Goal: Task Accomplishment & Management: Manage account settings

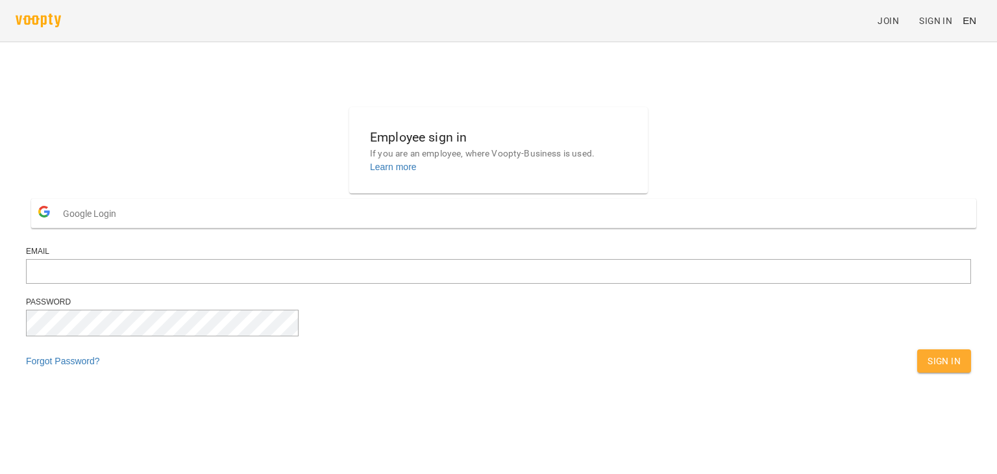
click at [123, 227] on span "Google Login" at bounding box center [93, 214] width 60 height 26
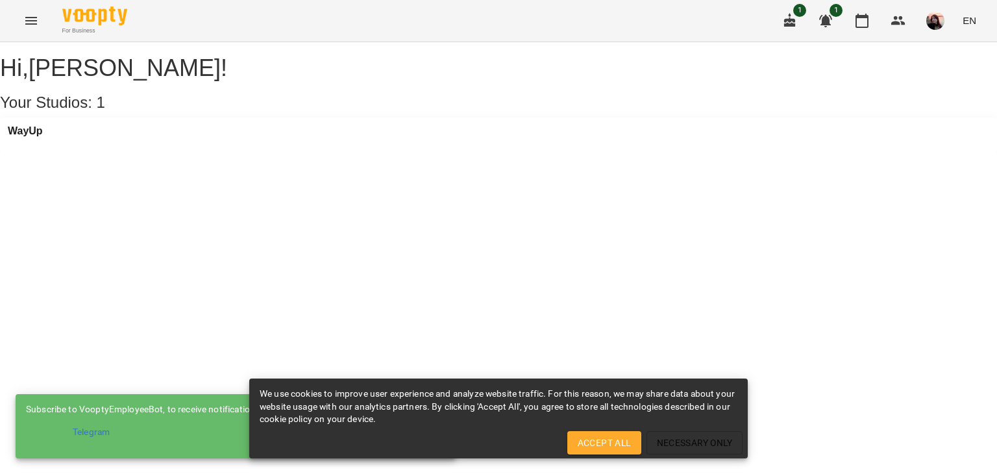
click at [601, 445] on span "Accept All" at bounding box center [604, 443] width 53 height 16
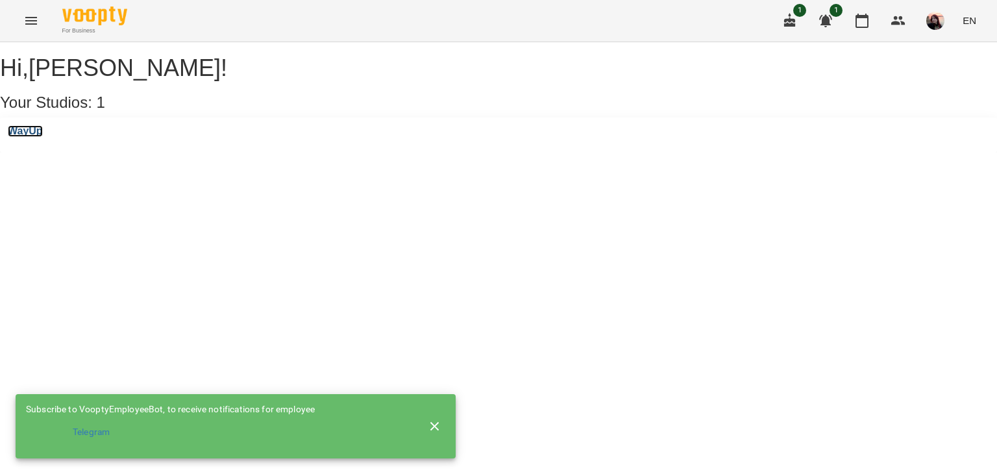
click at [43, 137] on h3 "WayUp" at bounding box center [25, 131] width 35 height 12
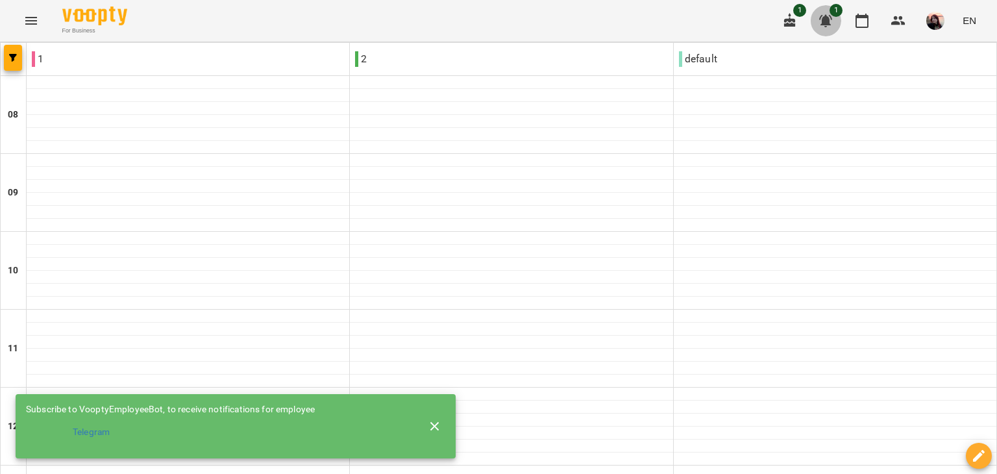
click at [830, 18] on icon "button" at bounding box center [825, 21] width 13 height 12
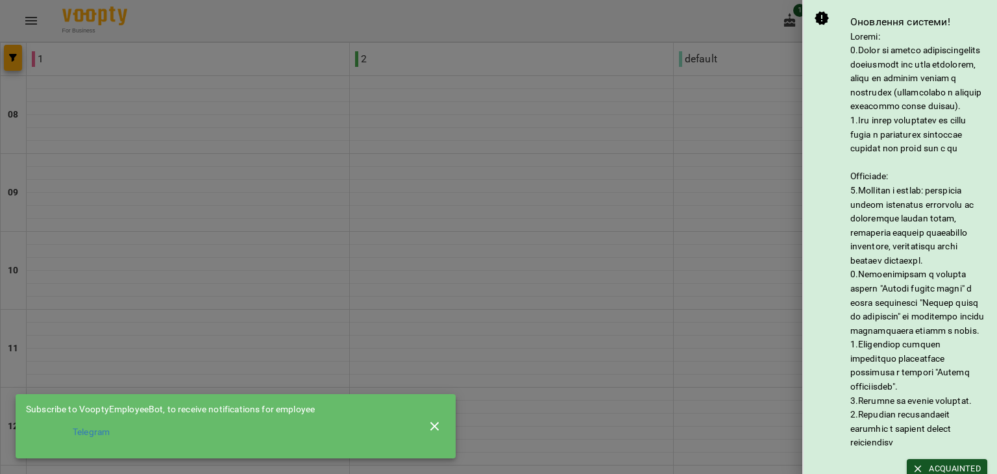
click at [753, 16] on div at bounding box center [498, 237] width 997 height 474
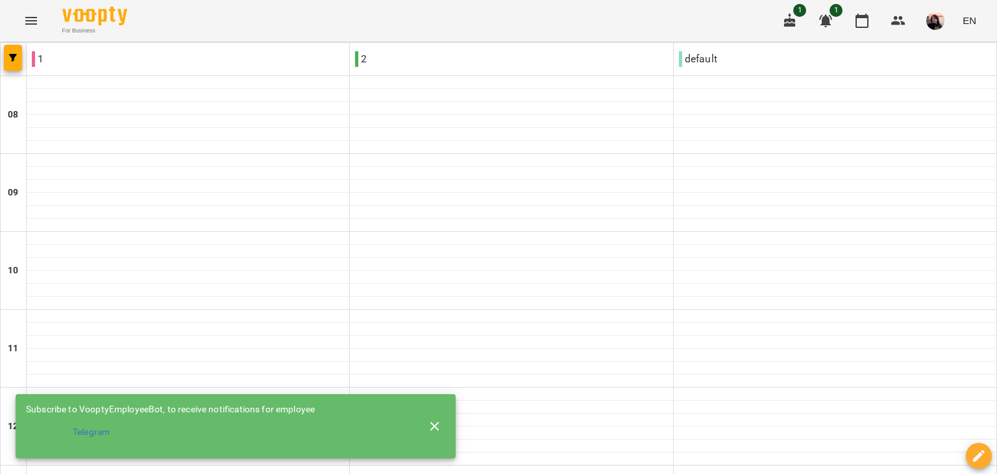
click at [801, 13] on span "1" at bounding box center [799, 10] width 13 height 13
click at [795, 16] on icon "button" at bounding box center [790, 21] width 16 height 16
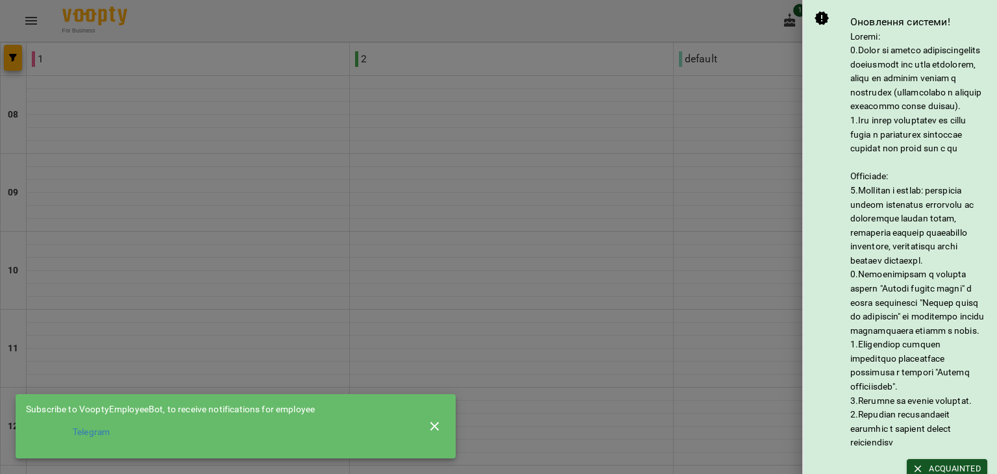
drag, startPoint x: 735, startPoint y: 21, endPoint x: 823, endPoint y: 15, distance: 88.5
click at [735, 21] on div at bounding box center [498, 237] width 997 height 474
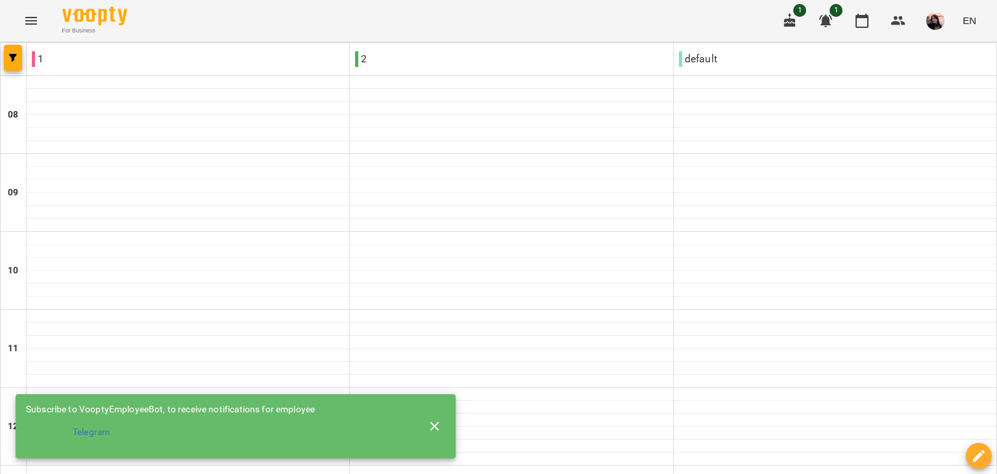
click at [836, 19] on button "button" at bounding box center [825, 20] width 31 height 31
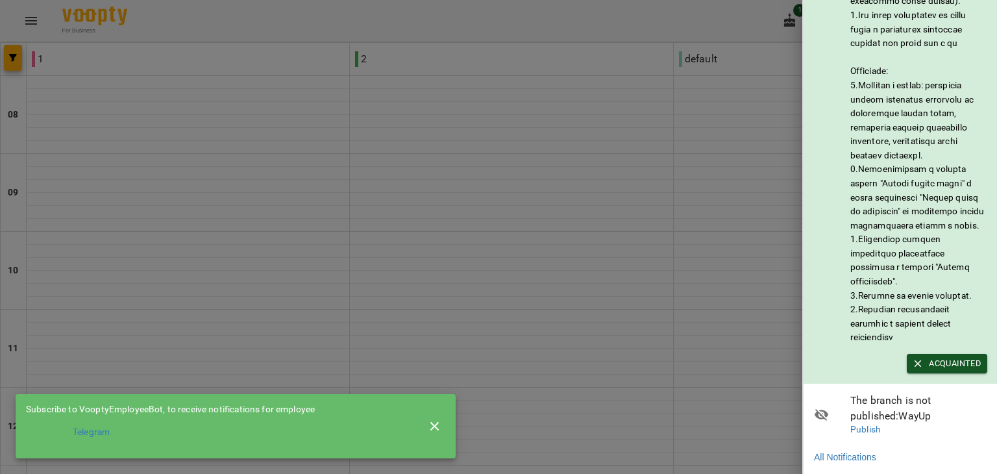
scroll to position [159, 0]
click at [941, 356] on span "Acquainted" at bounding box center [947, 363] width 68 height 14
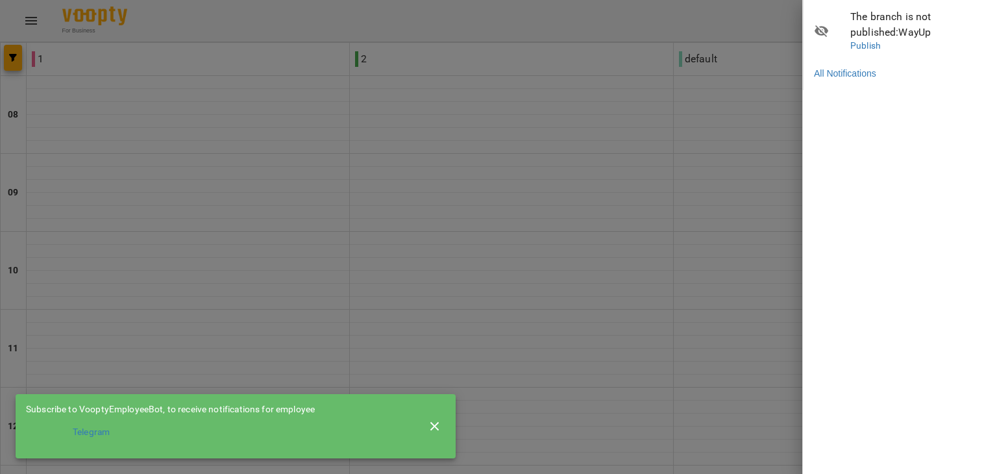
click at [719, 8] on div at bounding box center [498, 237] width 997 height 474
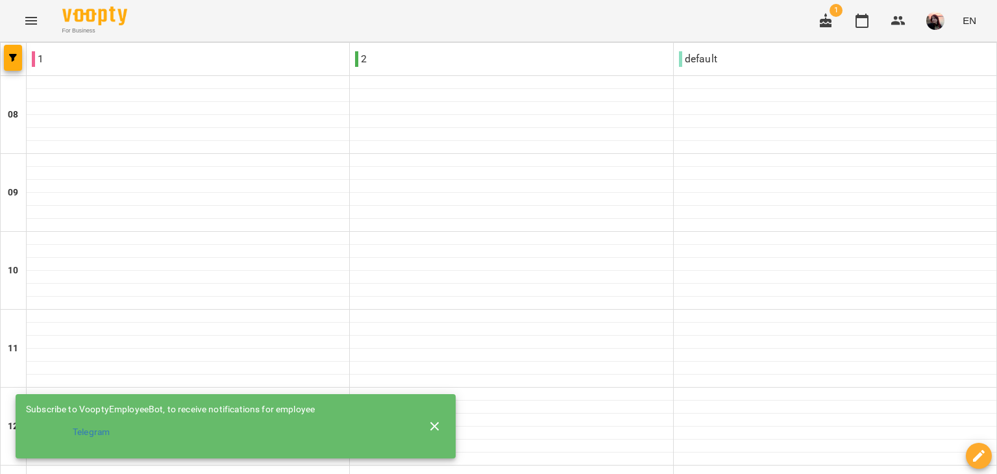
click at [949, 22] on button "button" at bounding box center [936, 21] width 34 height 34
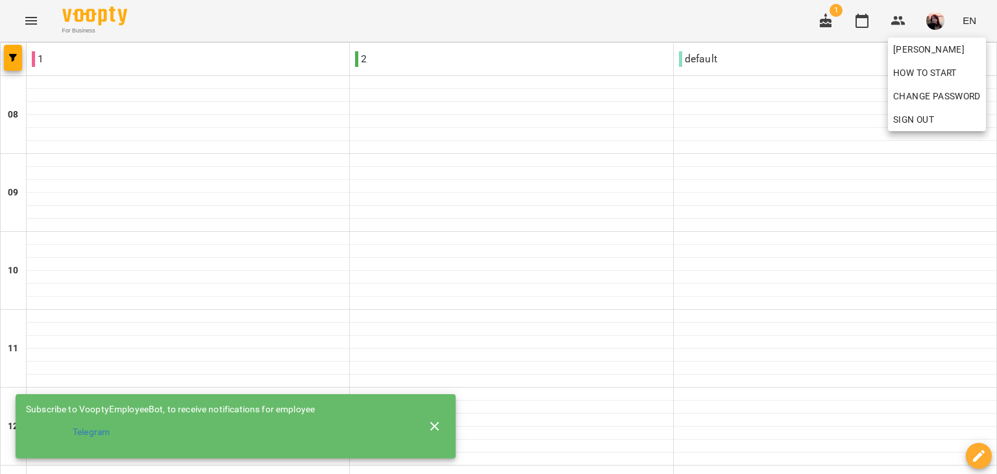
click at [975, 13] on div at bounding box center [498, 237] width 997 height 474
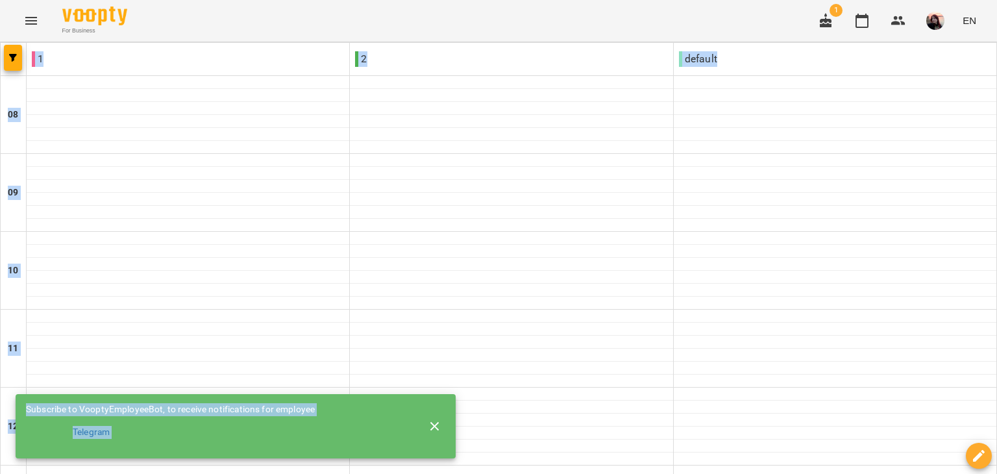
click at [972, 18] on span "EN" at bounding box center [970, 21] width 14 height 14
click at [941, 74] on div "Українська" at bounding box center [945, 73] width 66 height 23
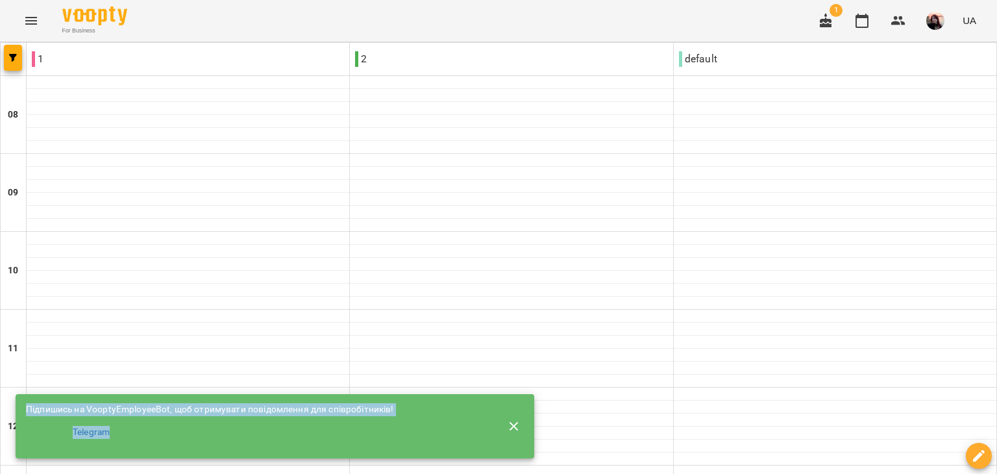
click at [512, 419] on icon "button" at bounding box center [514, 427] width 16 height 16
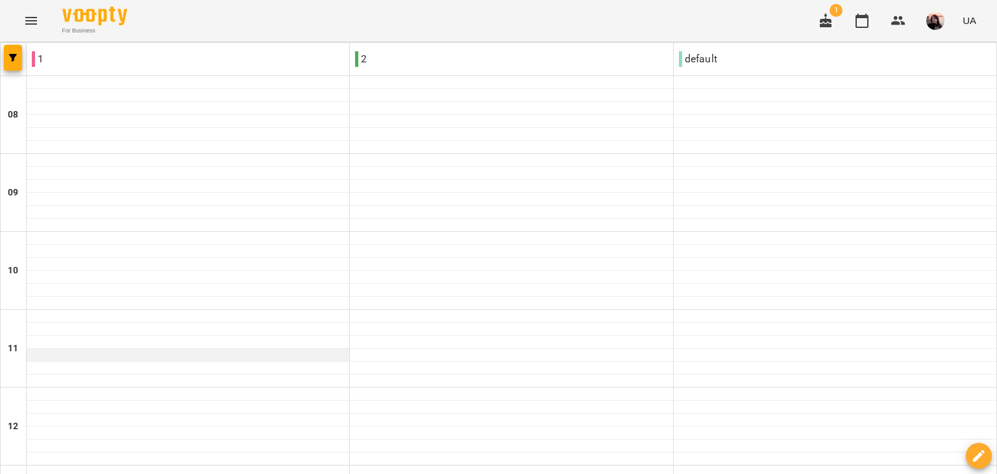
scroll to position [779, 0]
click at [26, 25] on icon "Menu" at bounding box center [31, 21] width 16 height 16
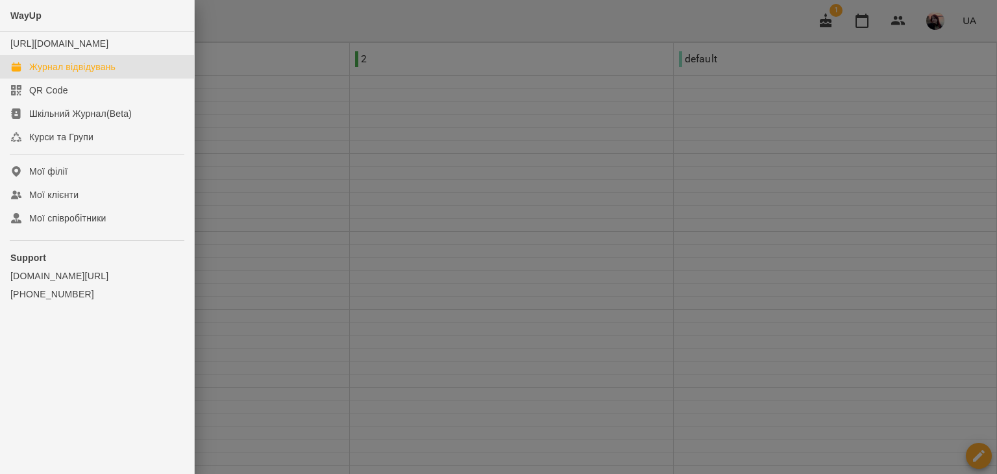
drag, startPoint x: 93, startPoint y: 83, endPoint x: 114, endPoint y: 79, distance: 20.6
click at [93, 73] on div "Журнал відвідувань" at bounding box center [72, 66] width 86 height 13
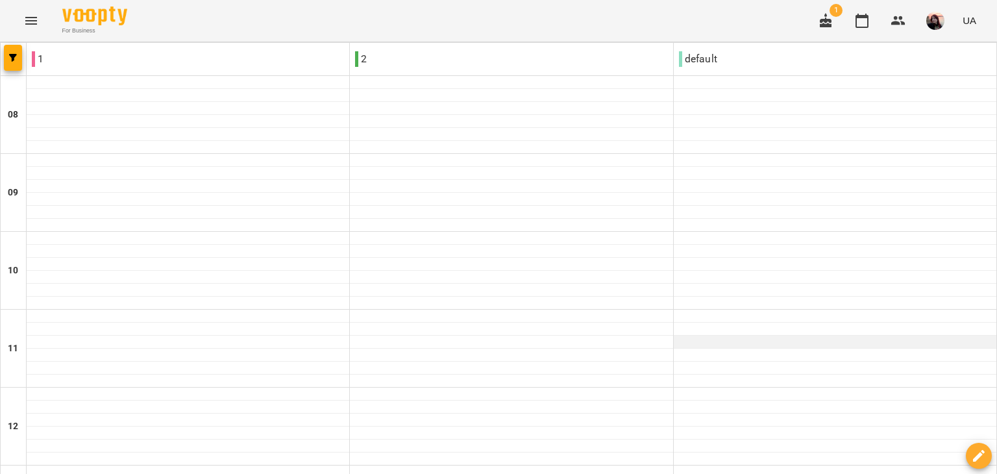
scroll to position [0, 0]
click at [35, 20] on icon "Menu" at bounding box center [31, 21] width 12 height 8
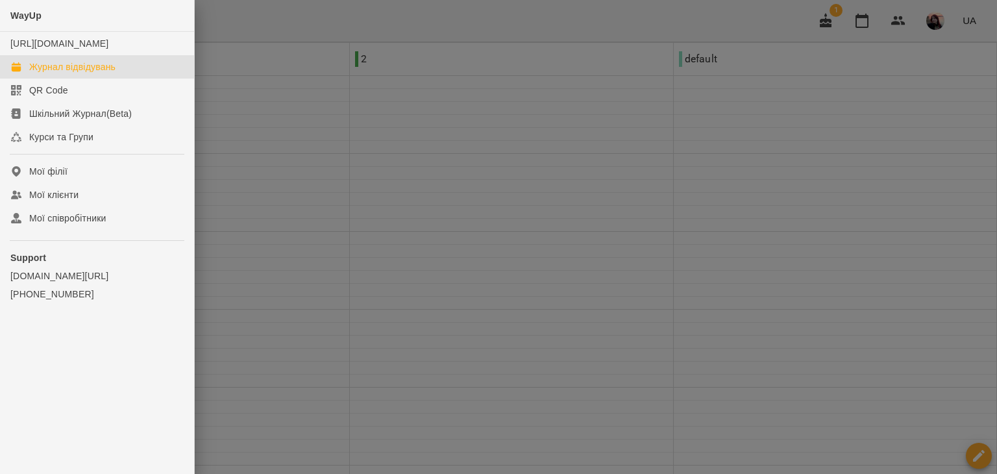
click at [710, 11] on div at bounding box center [498, 237] width 997 height 474
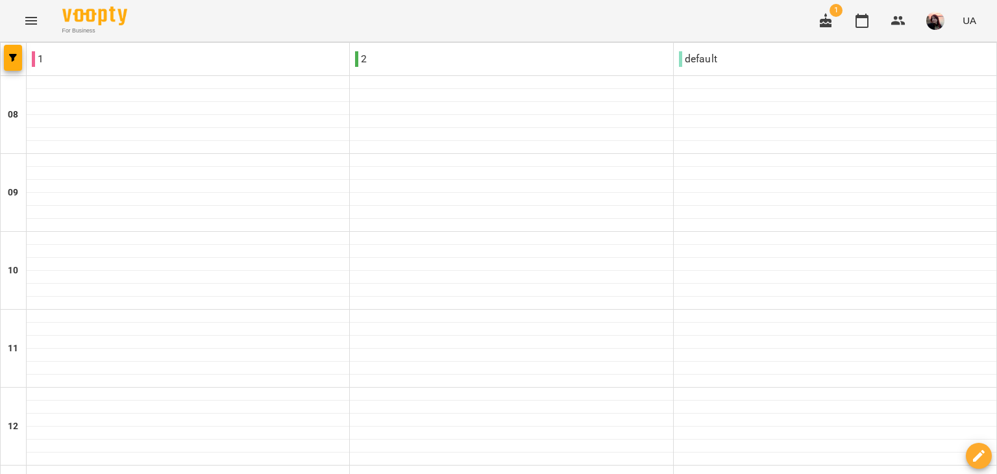
click at [948, 23] on button "button" at bounding box center [936, 21] width 34 height 34
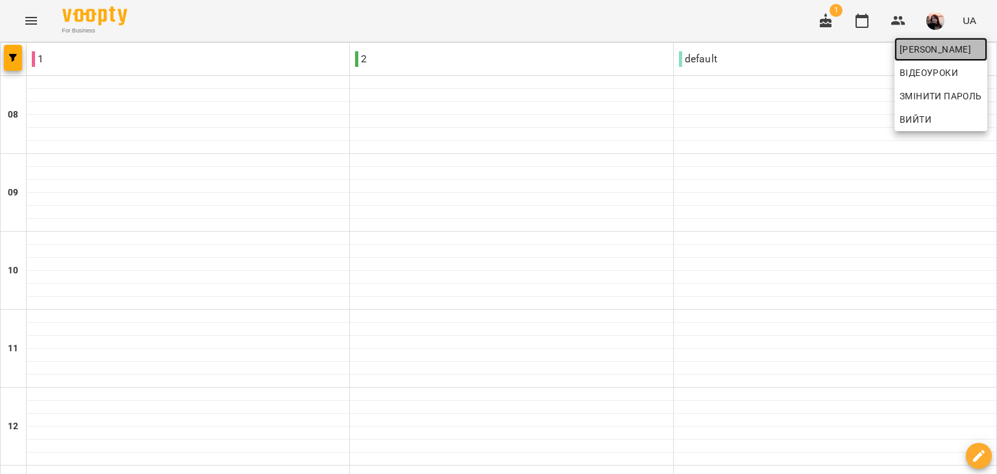
click at [913, 46] on span "[PERSON_NAME]" at bounding box center [941, 50] width 82 height 16
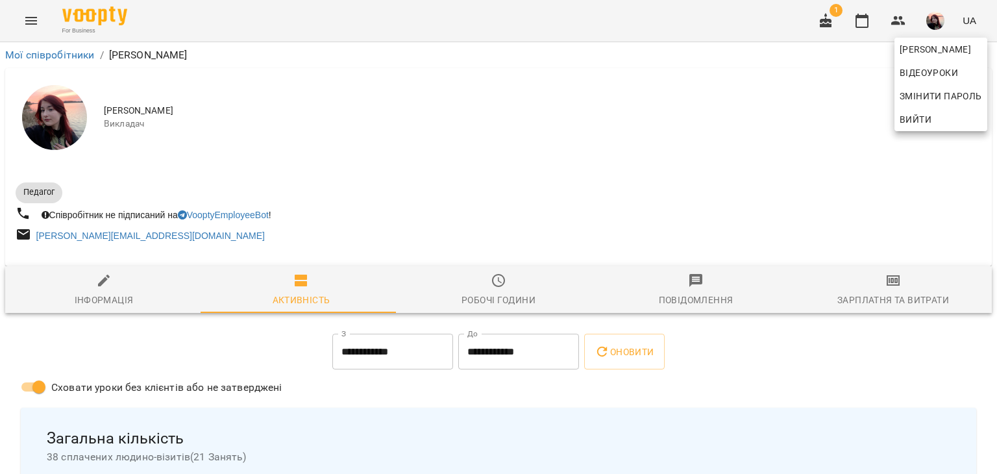
click at [891, 19] on div at bounding box center [498, 237] width 997 height 474
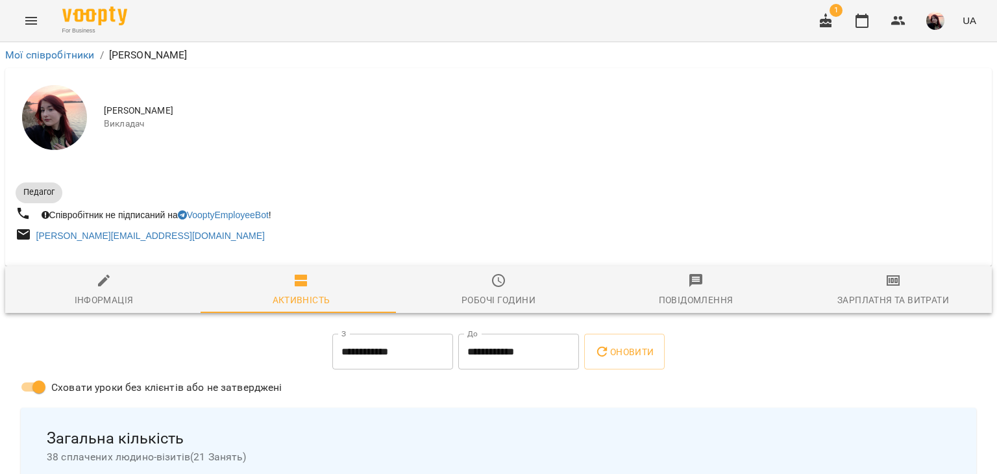
click at [896, 19] on icon "button" at bounding box center [898, 20] width 14 height 9
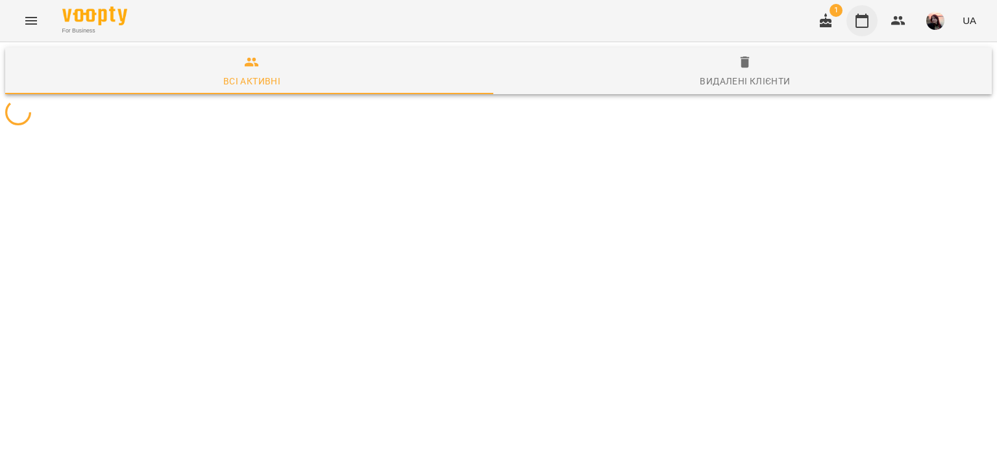
click at [869, 21] on icon "button" at bounding box center [862, 21] width 16 height 16
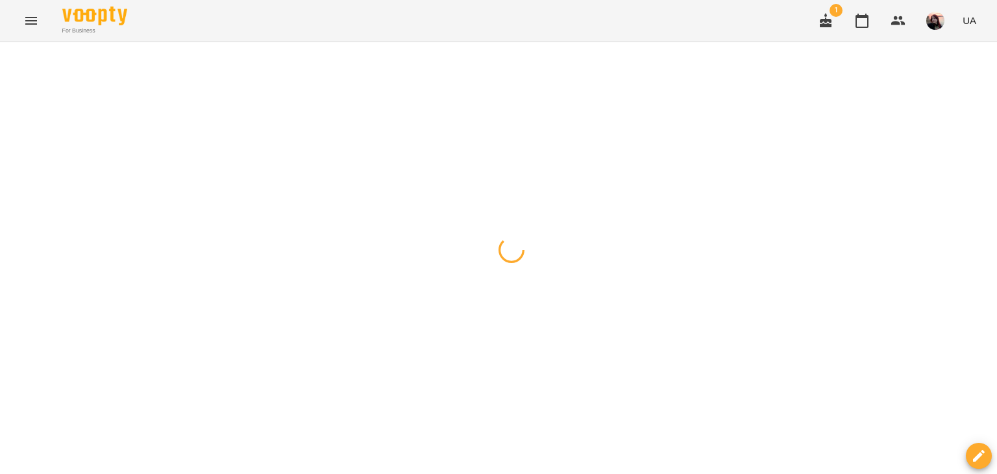
click at [10, 60] on icon "button" at bounding box center [13, 58] width 8 height 8
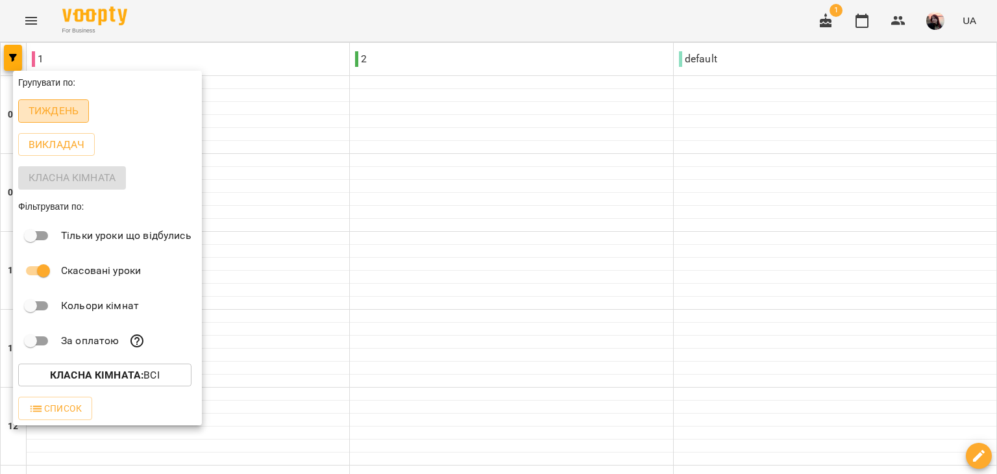
click at [70, 110] on p "Тиждень" at bounding box center [54, 111] width 50 height 16
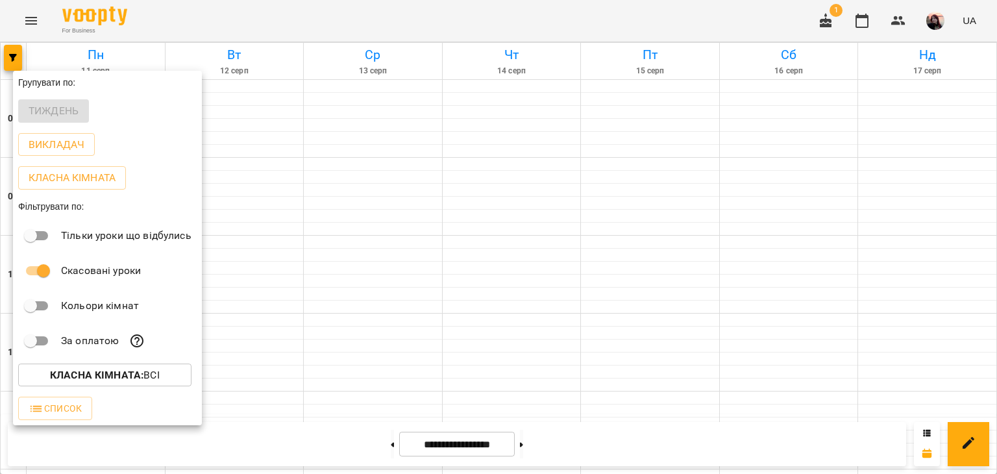
click at [257, 25] on div at bounding box center [498, 237] width 997 height 474
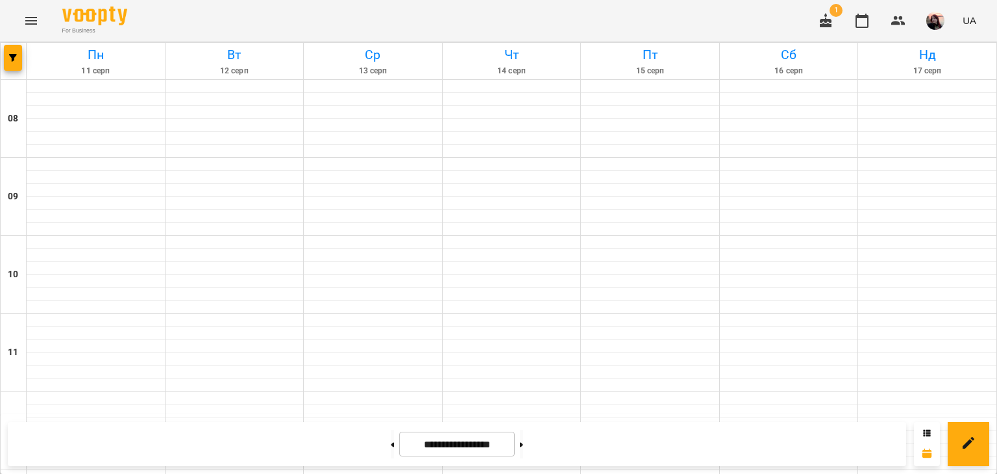
scroll to position [543, 0]
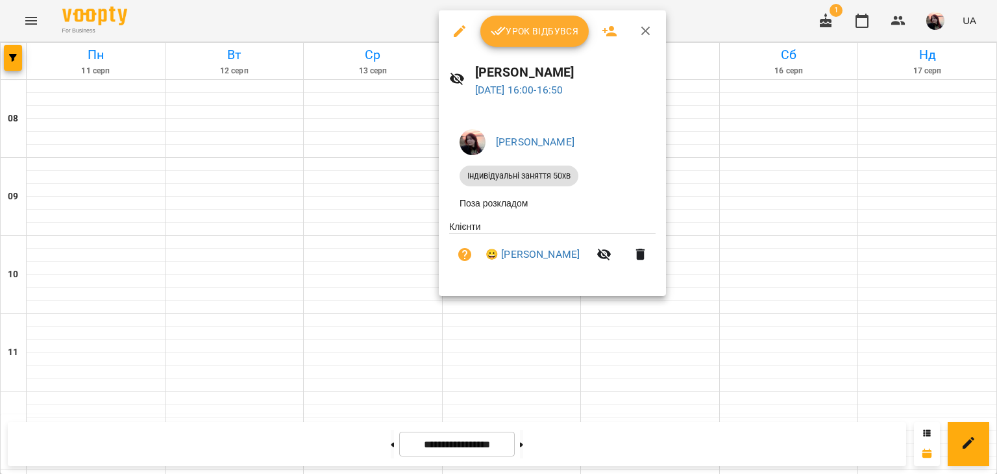
click at [550, 25] on span "Урок відбувся" at bounding box center [535, 31] width 88 height 16
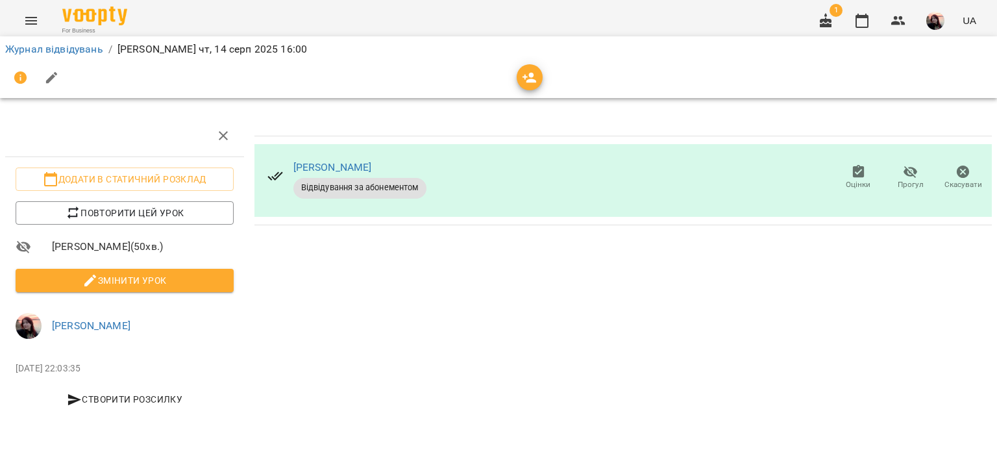
click at [138, 280] on span "Змінити урок" at bounding box center [124, 281] width 197 height 16
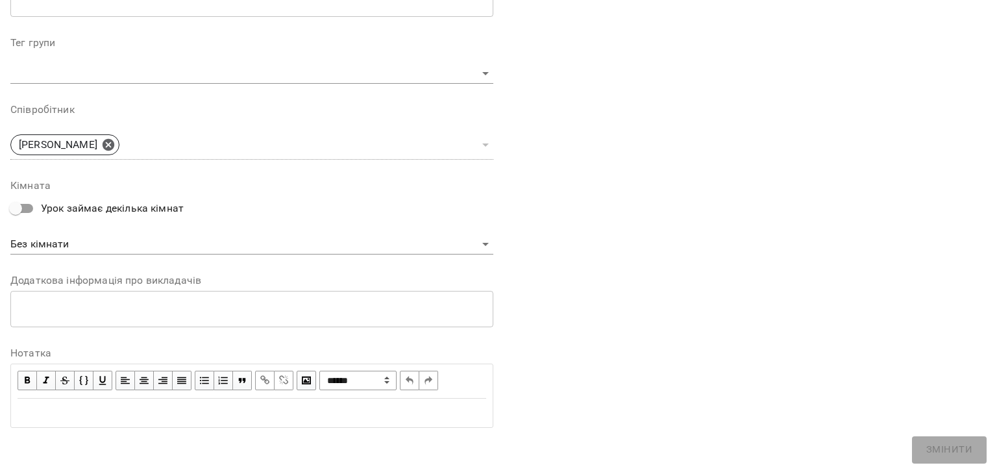
click at [159, 406] on div "Edit text" at bounding box center [252, 413] width 469 height 16
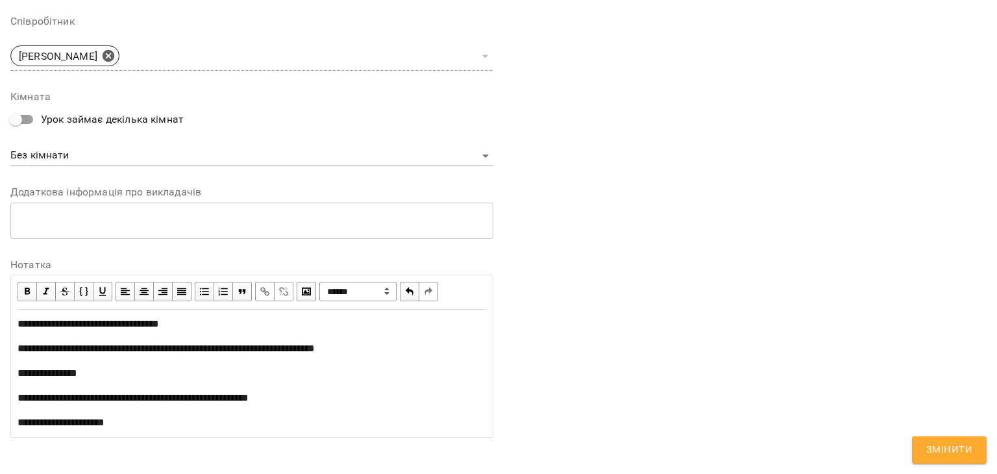
scroll to position [542, 0]
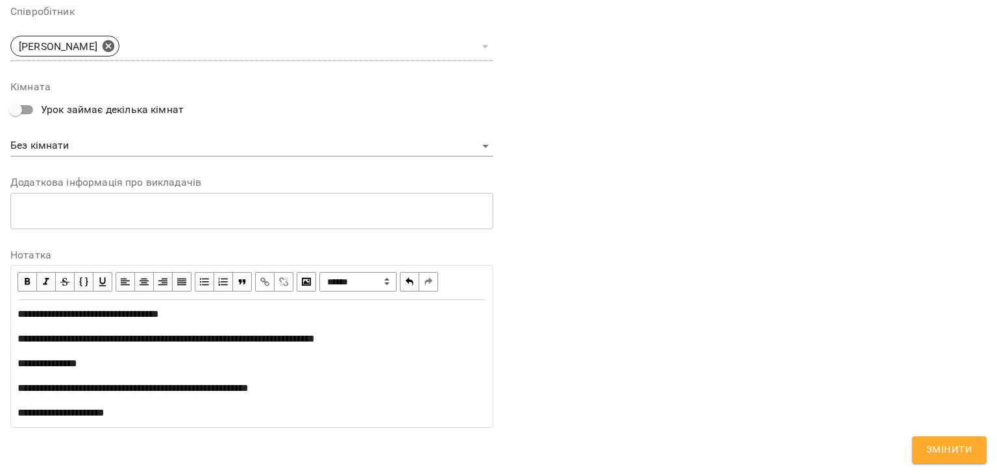
click at [123, 336] on span "**********" at bounding box center [166, 339] width 297 height 10
copy span "**********"
click at [269, 273] on button "button" at bounding box center [264, 281] width 19 height 19
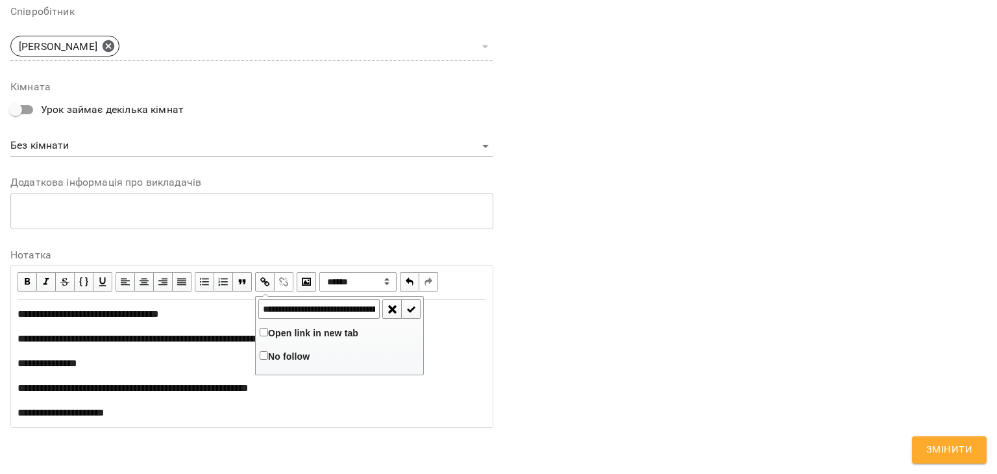
scroll to position [0, 239]
type input "**********"
click at [269, 330] on span "Open link in new tab" at bounding box center [313, 333] width 90 height 10
click at [410, 311] on span "button" at bounding box center [411, 309] width 14 height 14
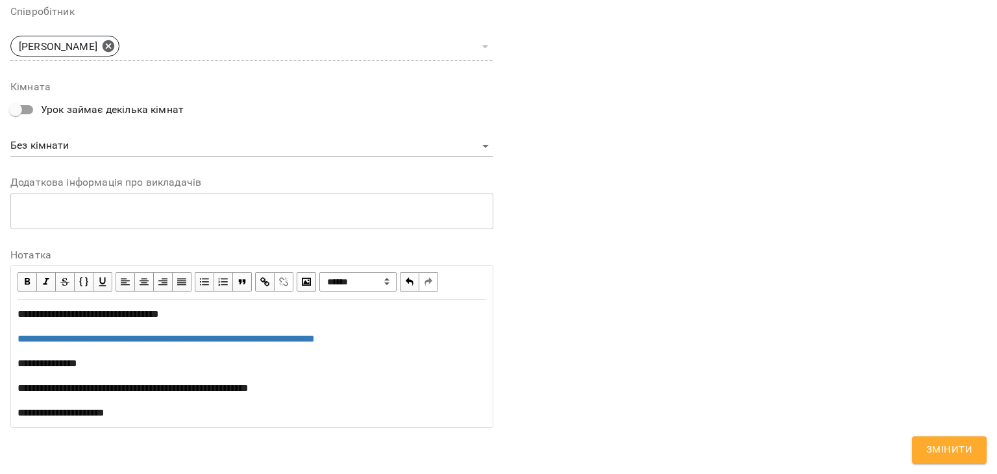
click at [234, 393] on span "**********" at bounding box center [133, 388] width 231 height 10
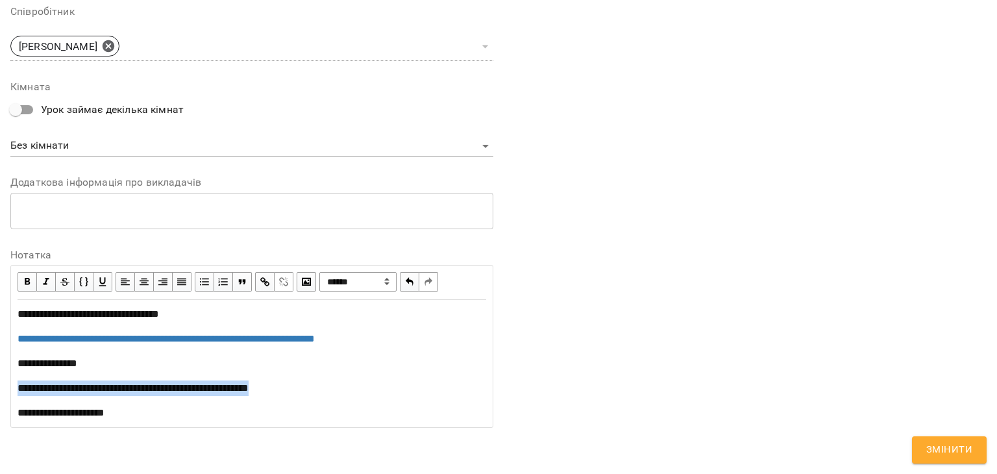
click at [234, 393] on span "**********" at bounding box center [133, 388] width 231 height 10
copy span "**********"
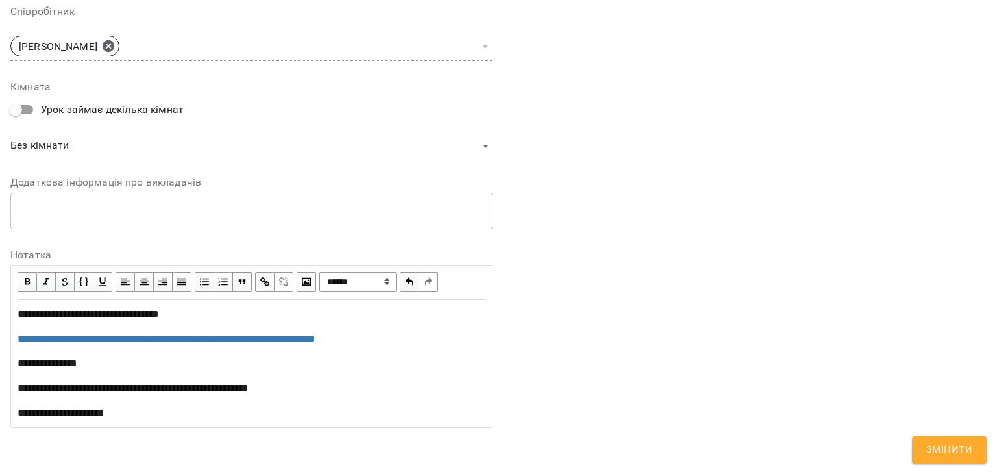
click at [267, 279] on span "button" at bounding box center [265, 282] width 14 height 14
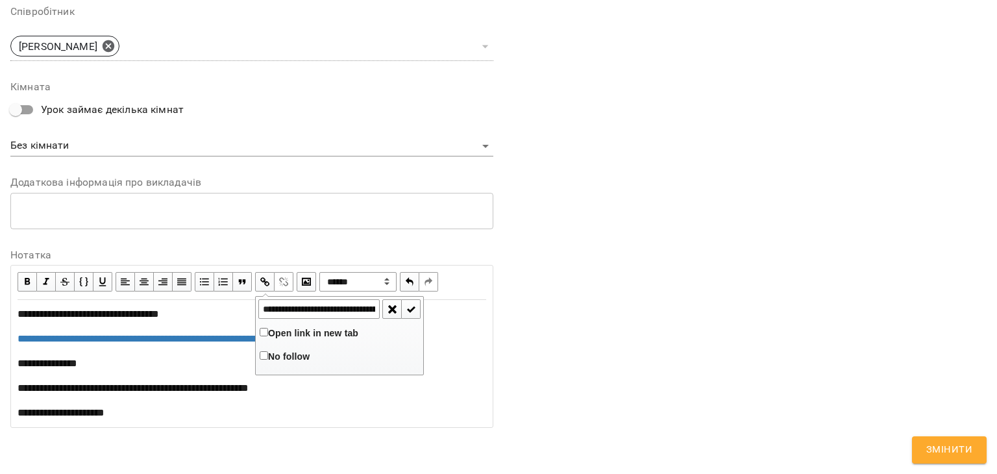
scroll to position [0, 125]
type input "**********"
click at [271, 334] on span "Open link in new tab" at bounding box center [313, 333] width 90 height 10
click at [411, 310] on span "button" at bounding box center [411, 309] width 14 height 14
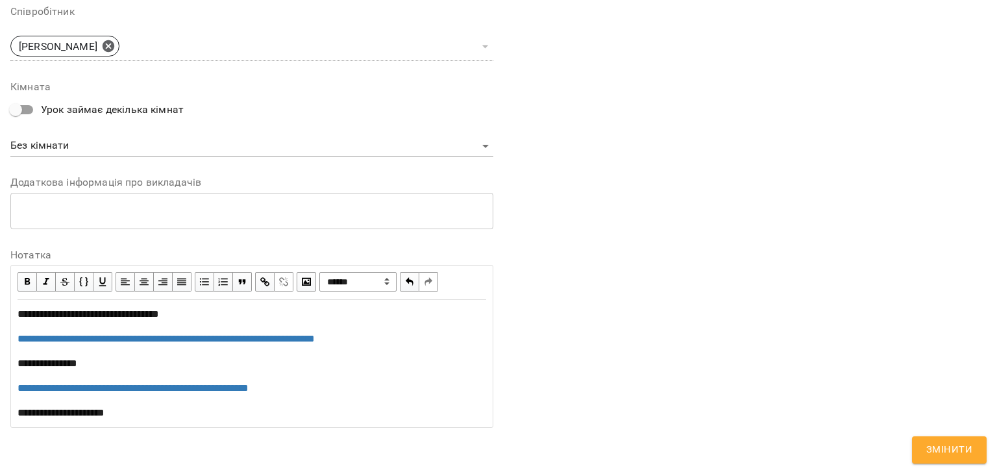
click at [338, 413] on div "**********" at bounding box center [252, 413] width 469 height 16
click at [955, 455] on span "Змінити" at bounding box center [949, 449] width 46 height 17
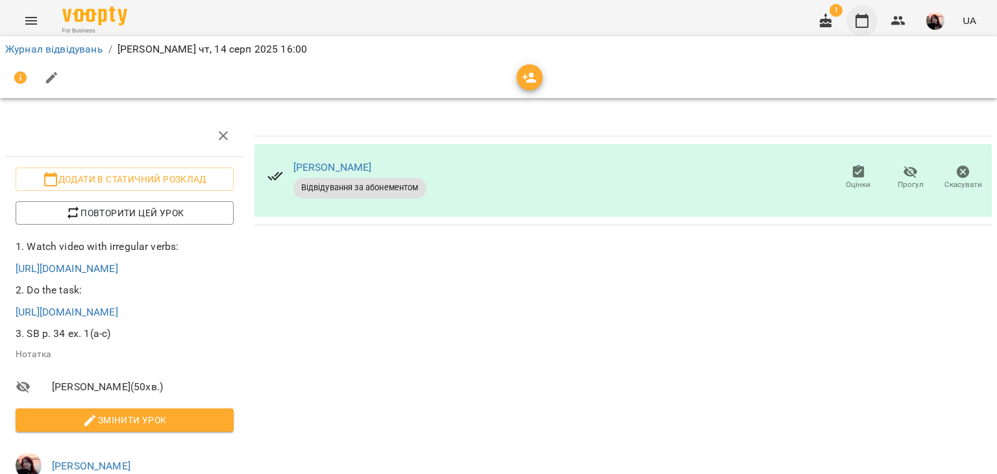
click at [864, 16] on icon "button" at bounding box center [862, 21] width 13 height 14
